Goal: Find contact information: Find contact information

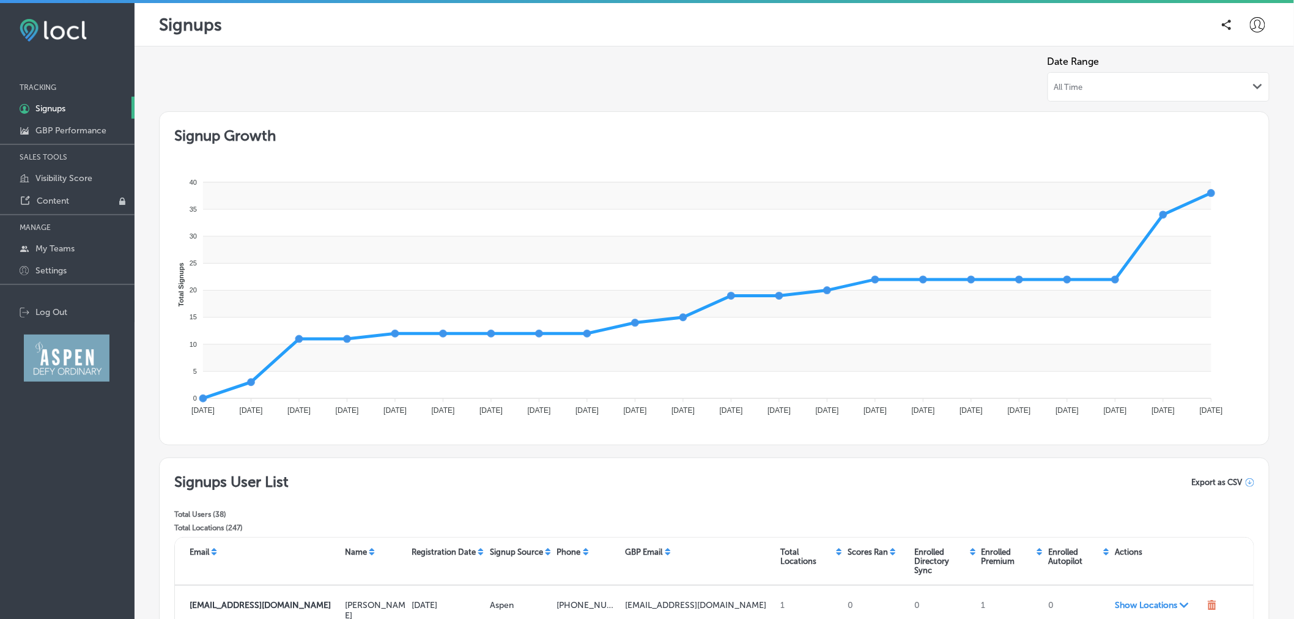
drag, startPoint x: 1578, startPoint y: 2, endPoint x: 879, endPoint y: 504, distance: 860.5
click at [879, 504] on div "Signups User List Total Users ( 38 ) Total Locations ( 247 ) Export as CSV" at bounding box center [714, 505] width 1080 height 64
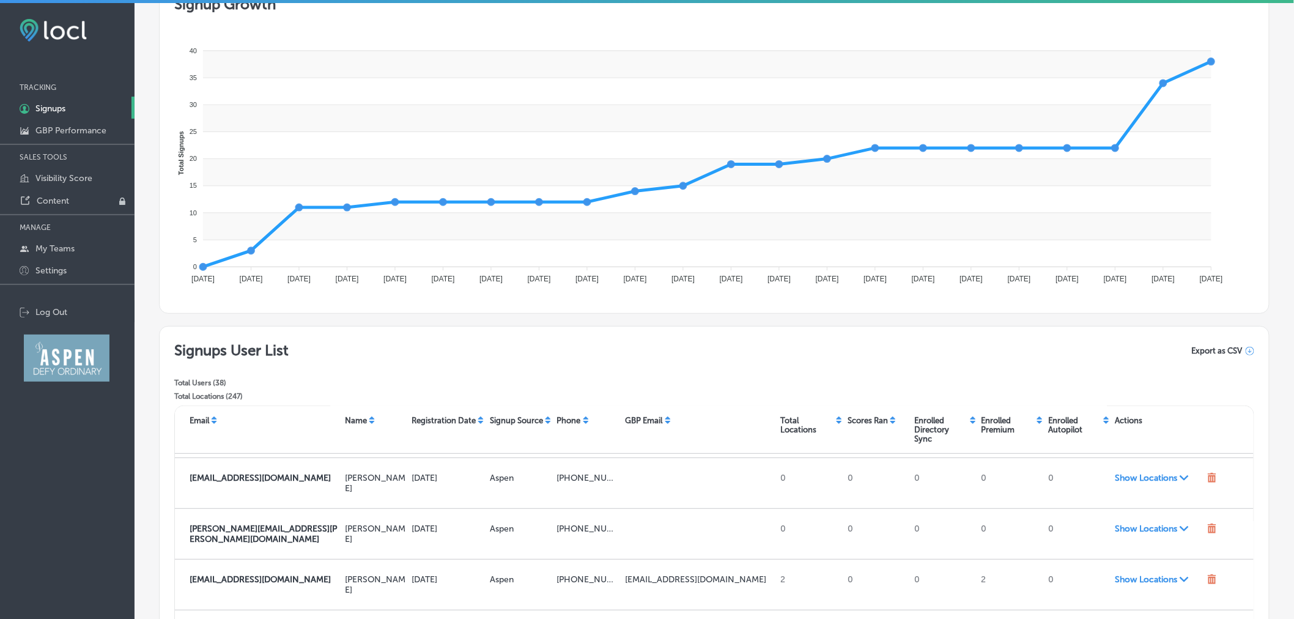
scroll to position [333, 0]
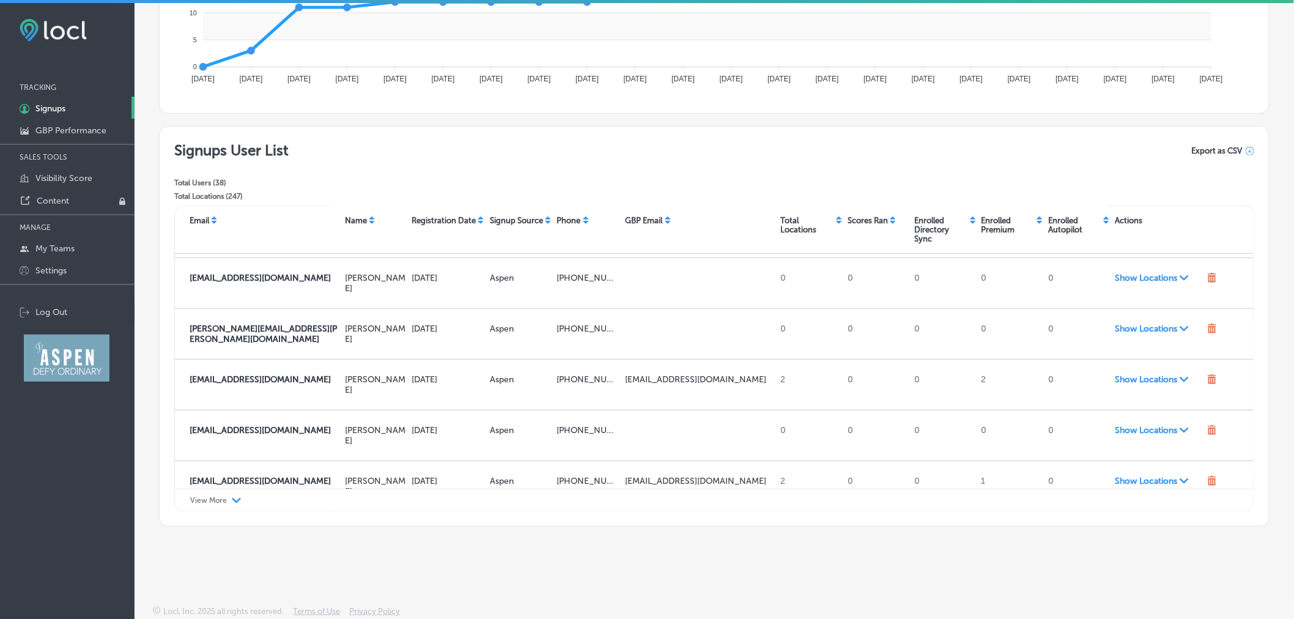
click at [233, 498] on icon "Path Created with Sketch." at bounding box center [236, 501] width 9 height 6
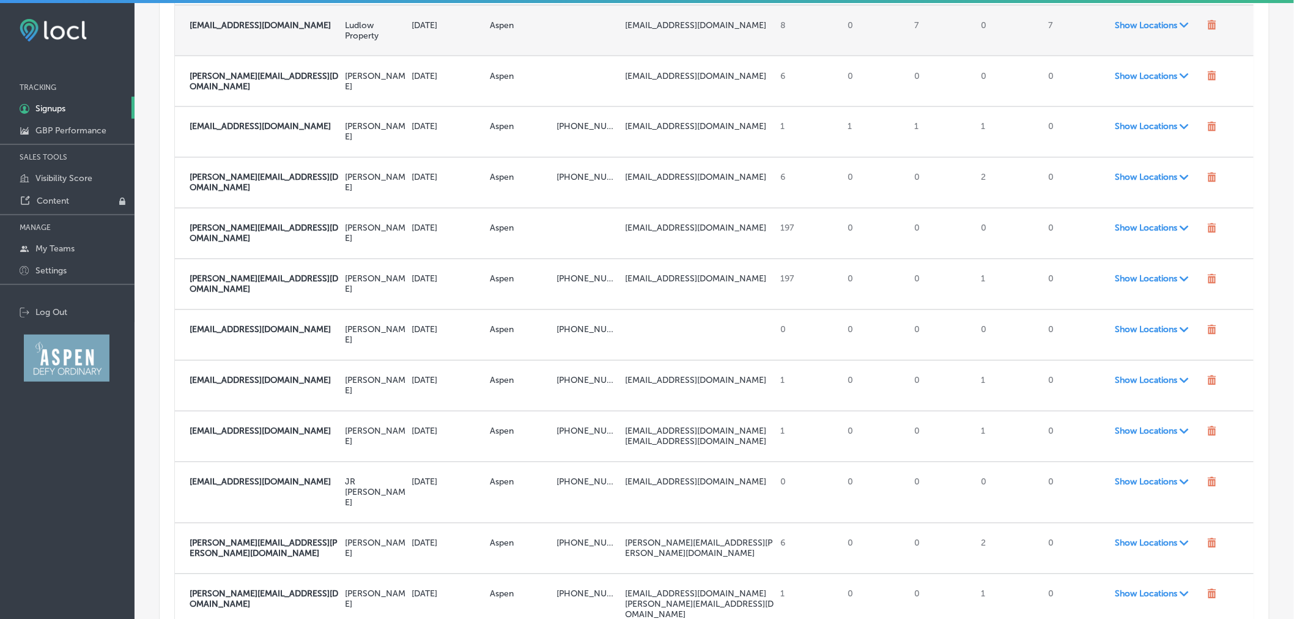
scroll to position [876, 0]
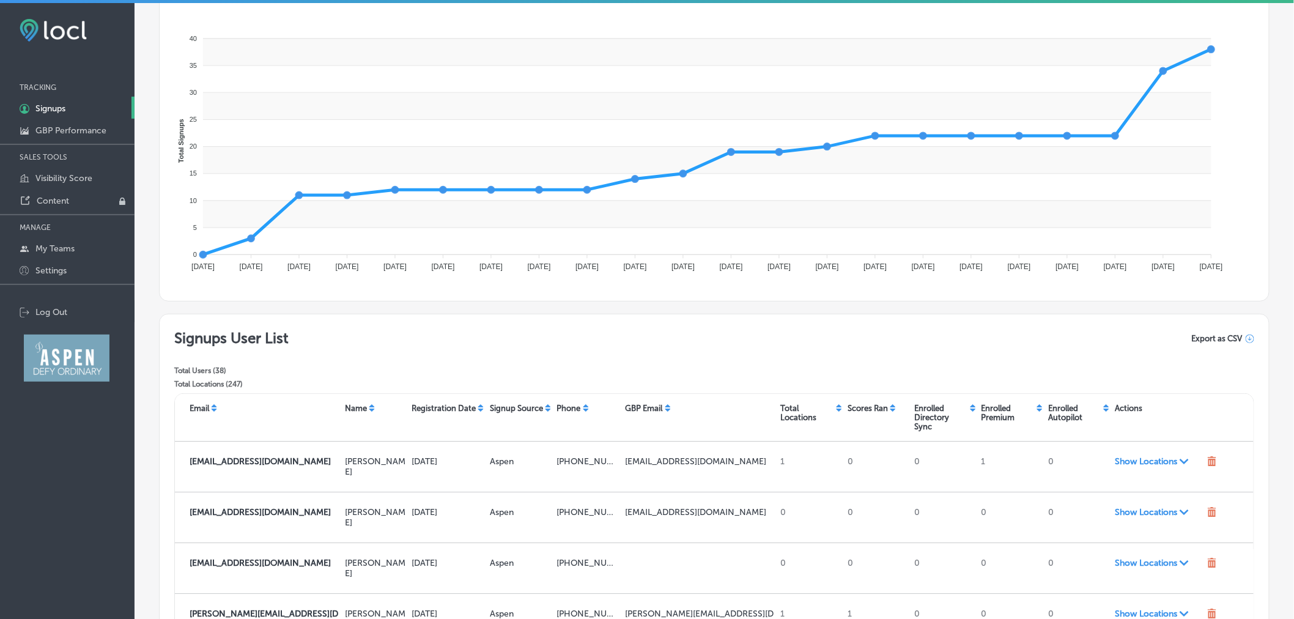
scroll to position [0, 0]
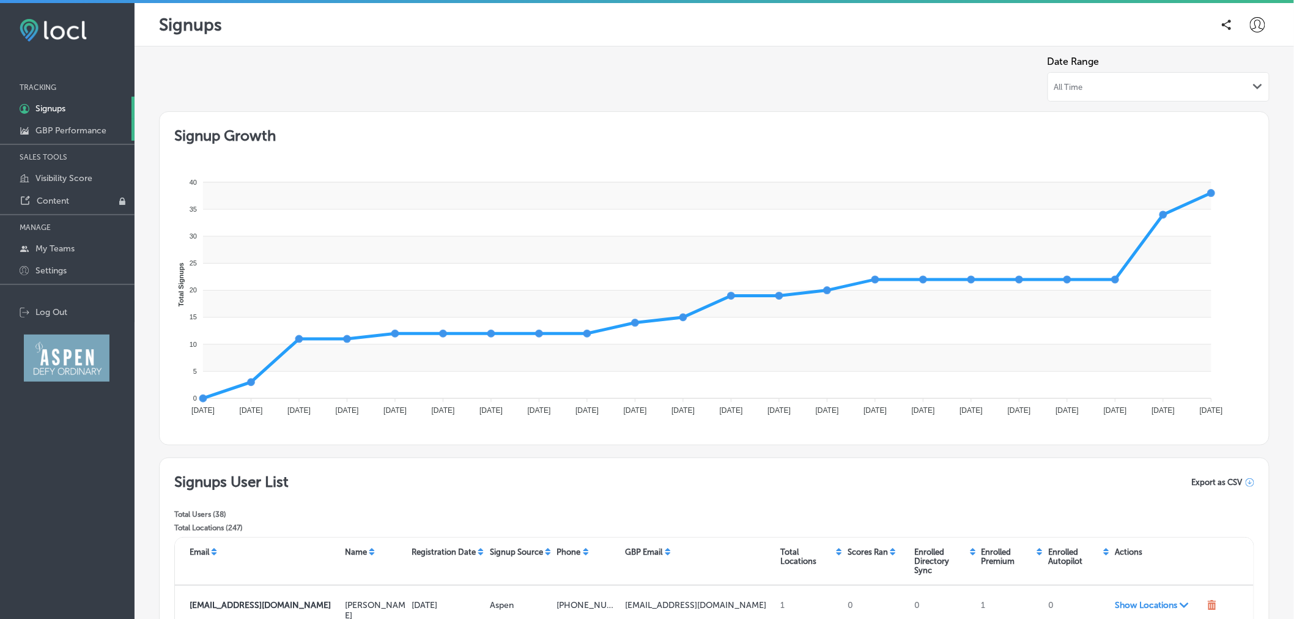
click at [106, 131] on p "GBP Performance" at bounding box center [70, 130] width 71 height 10
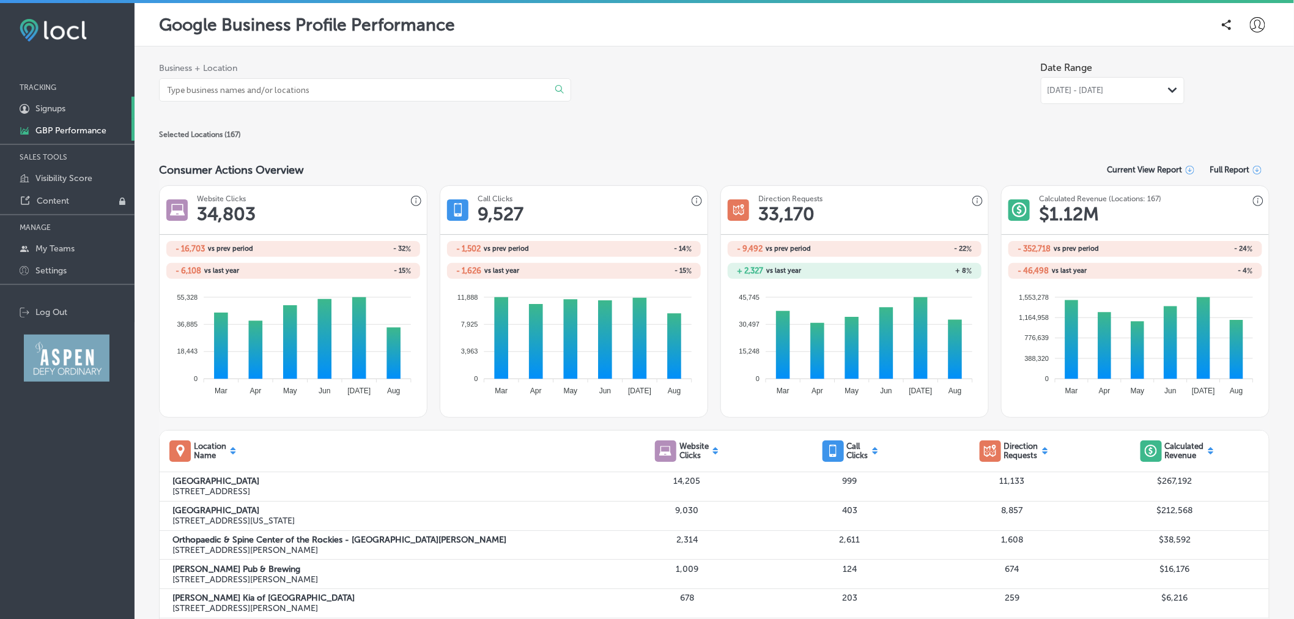
click at [90, 108] on link "1C5FB5B5-4719-4D7E-806B-B4503F7351CA Created with sketchtool. Signups" at bounding box center [67, 108] width 135 height 22
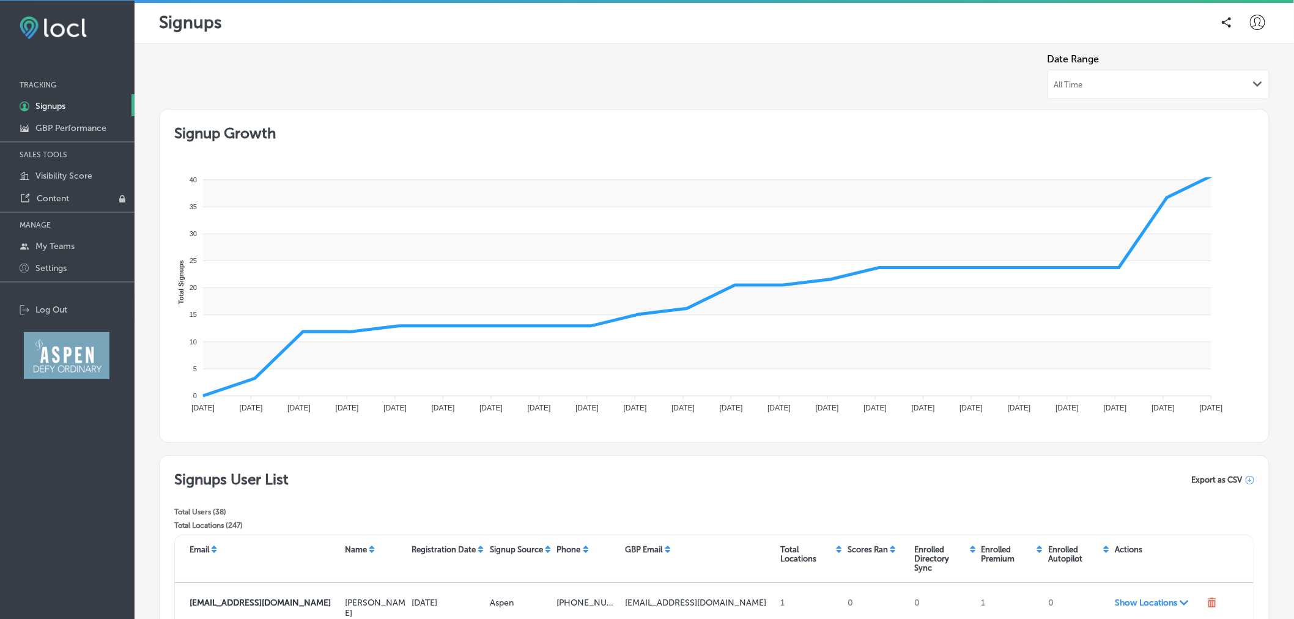
scroll to position [333, 0]
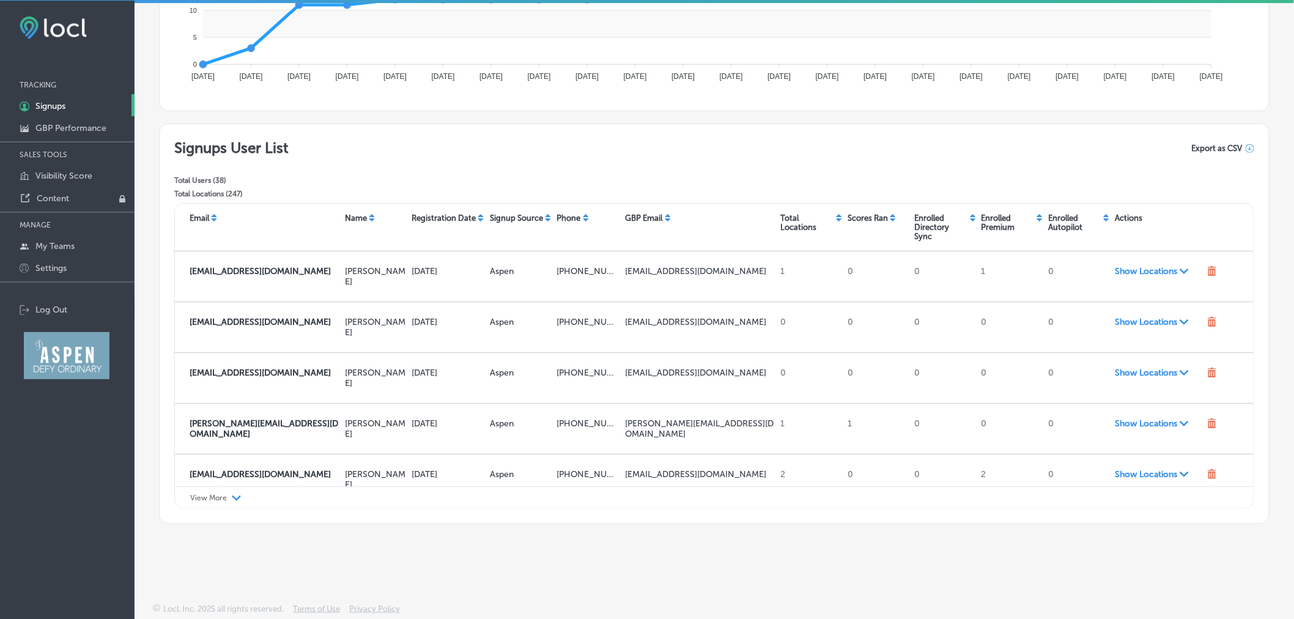
click at [232, 495] on polygon at bounding box center [236, 498] width 9 height 6
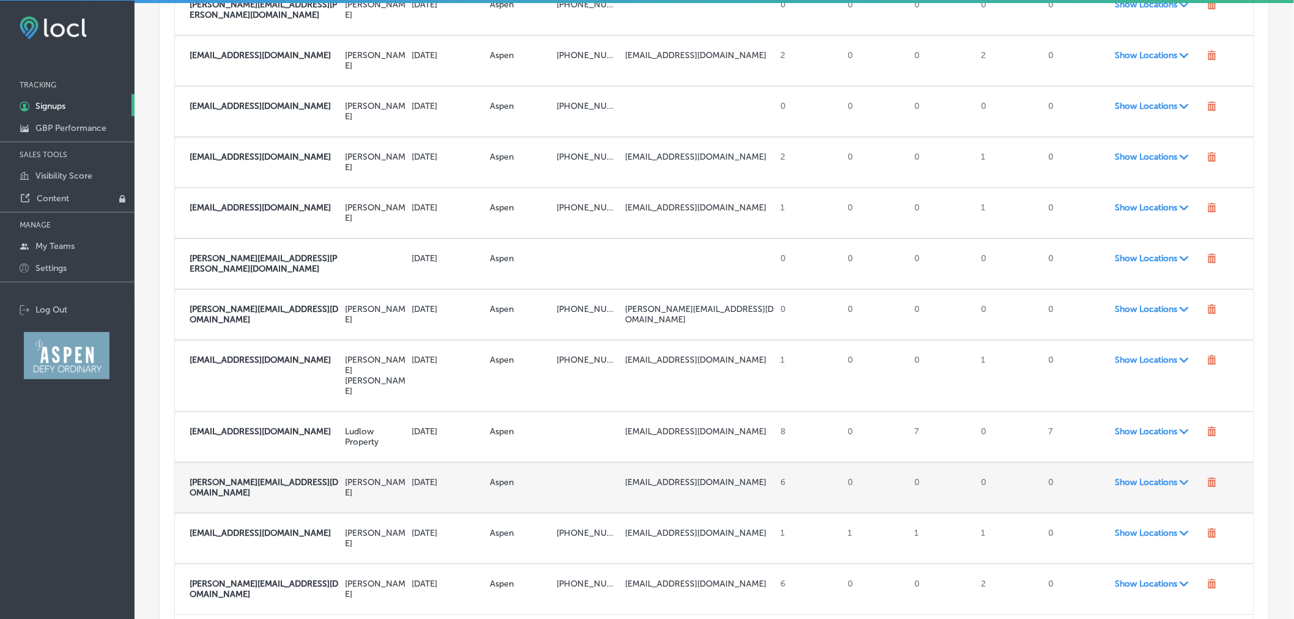
scroll to position [943, 0]
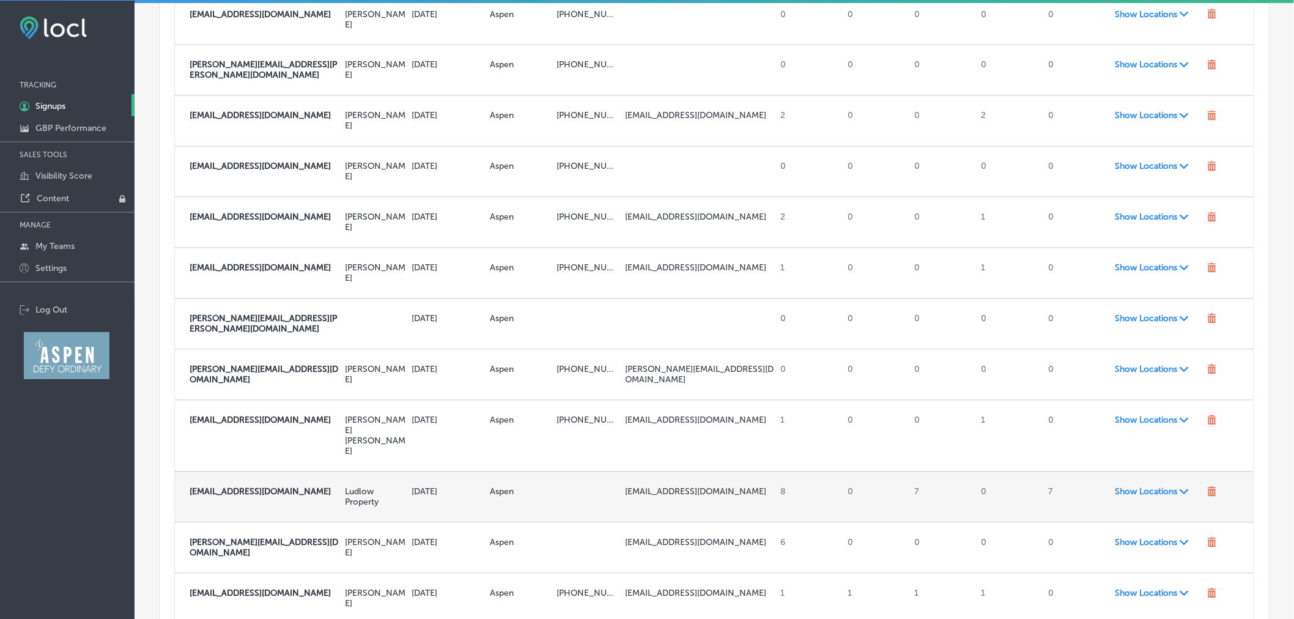
click at [1126, 487] on span "Show Locations Path Created with Sketch." at bounding box center [1158, 492] width 87 height 10
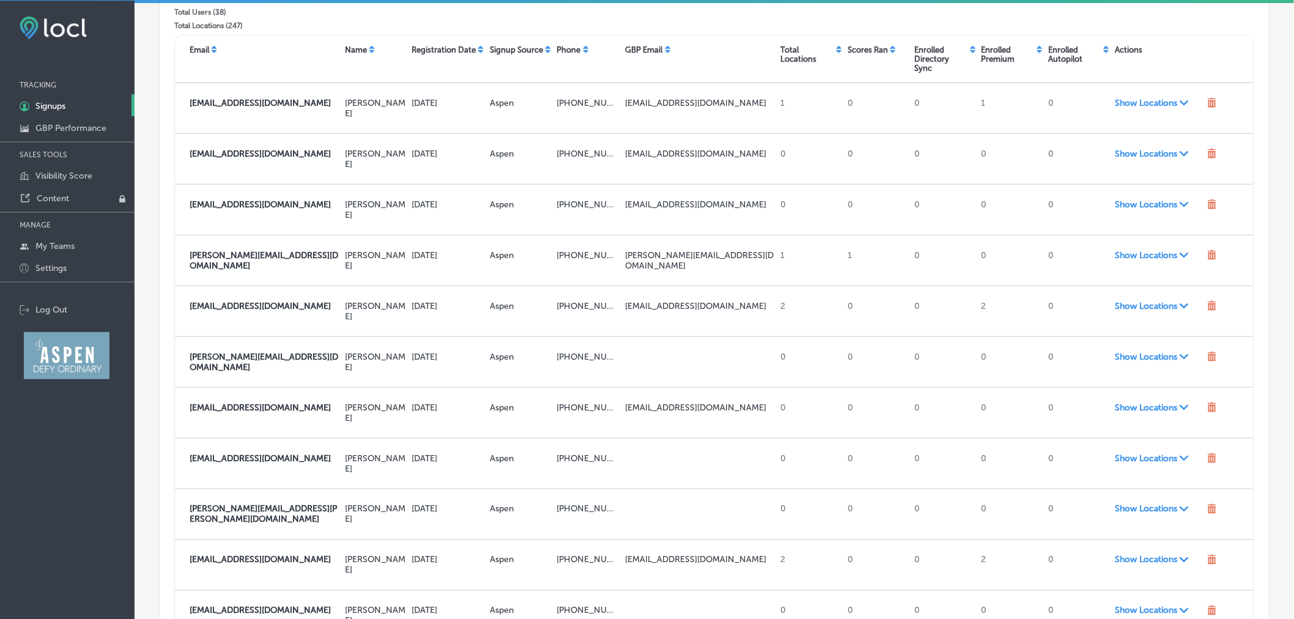
scroll to position [500, 0]
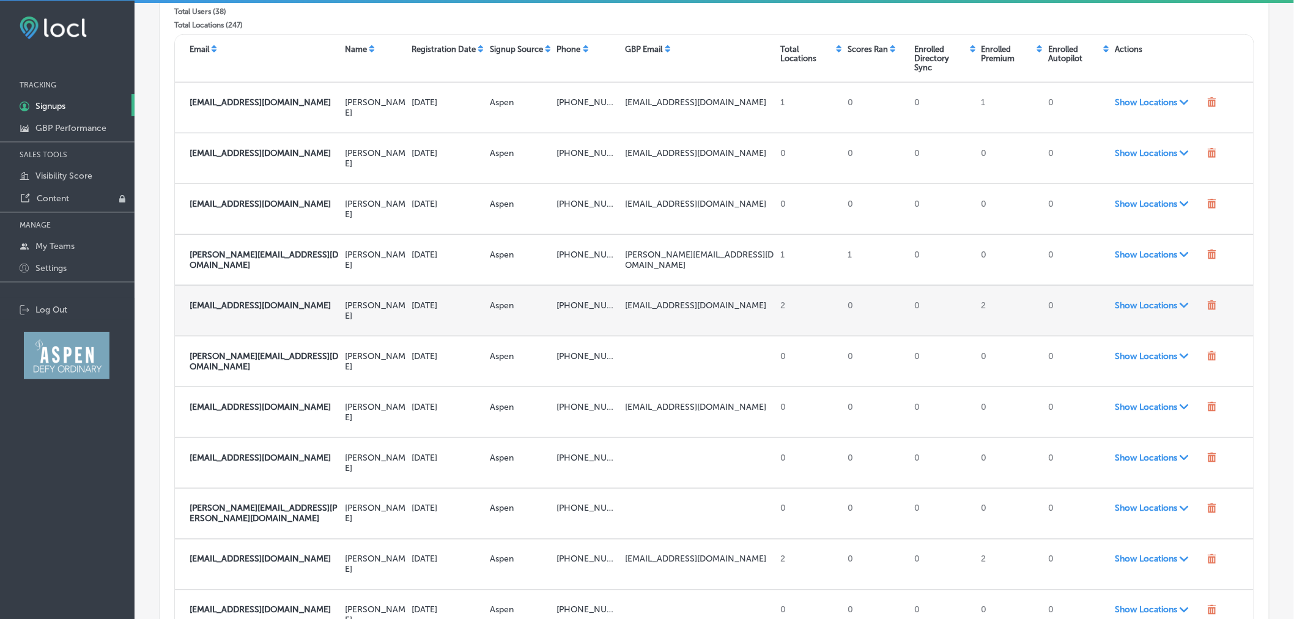
click at [1154, 300] on span "Show Locations Path Created with Sketch." at bounding box center [1158, 305] width 87 height 10
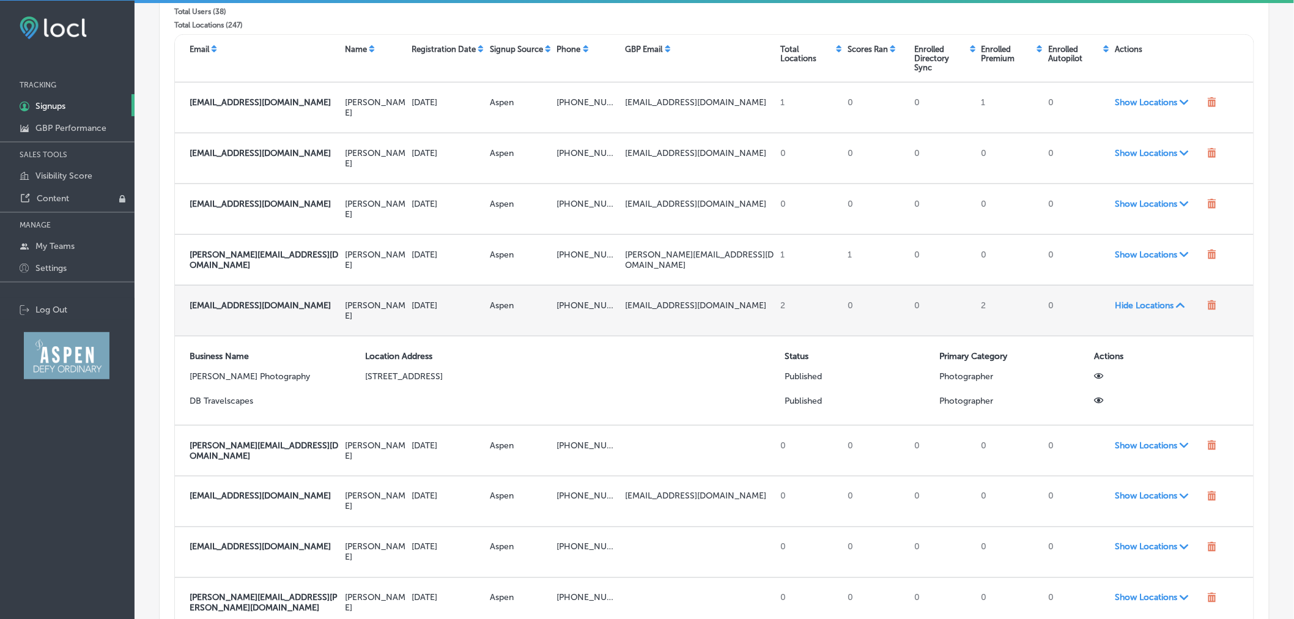
click at [196, 300] on strong "[EMAIL_ADDRESS][DOMAIN_NAME]" at bounding box center [260, 305] width 141 height 10
copy strong "[EMAIL_ADDRESS][DOMAIN_NAME]"
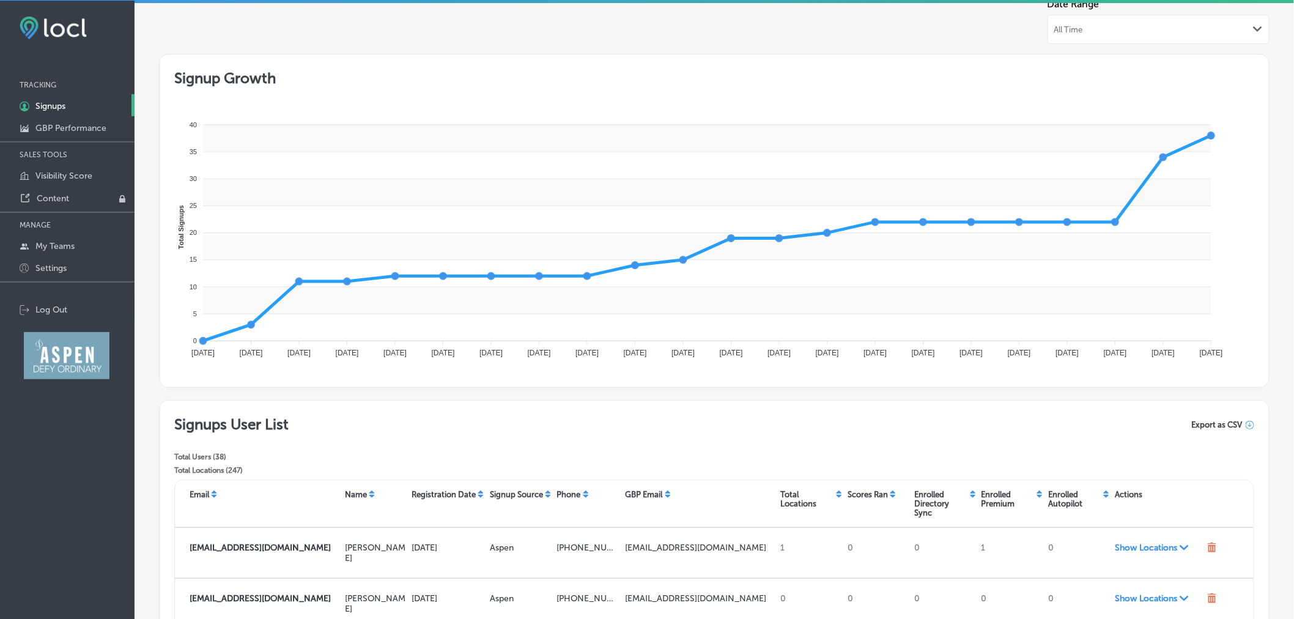
scroll to position [0, 0]
